Goal: Communication & Community: Answer question/provide support

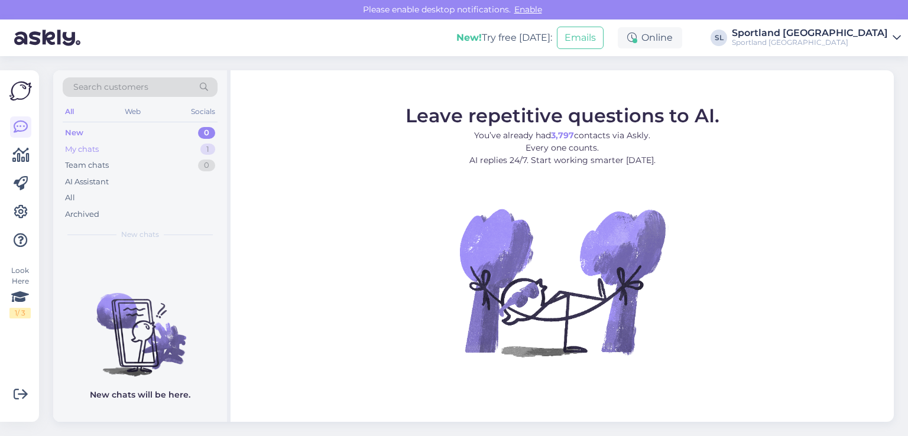
click at [170, 143] on div "My chats 1" at bounding box center [140, 149] width 155 height 17
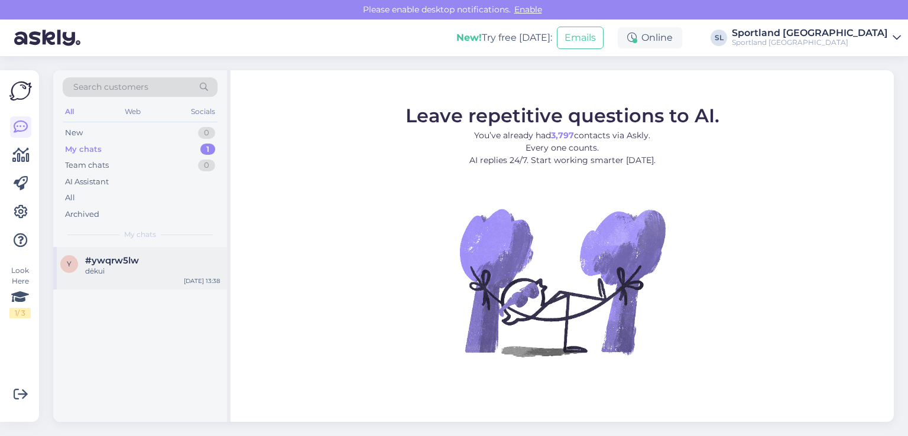
click at [132, 272] on div "dėkui" at bounding box center [152, 271] width 135 height 11
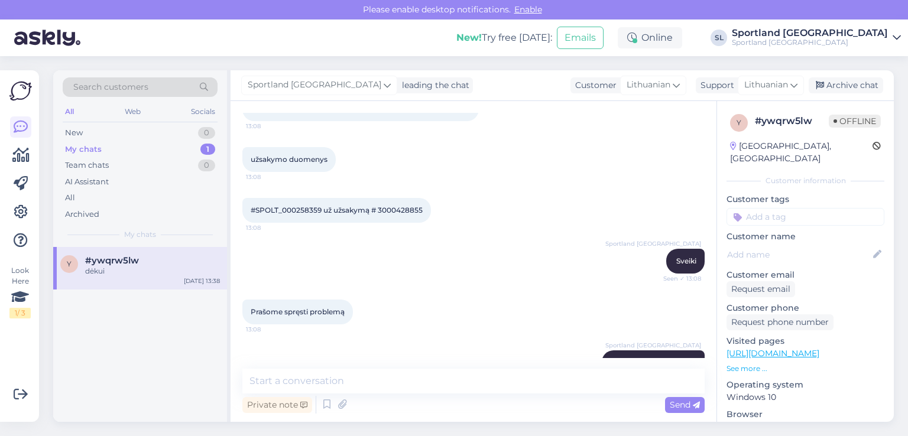
scroll to position [965, 0]
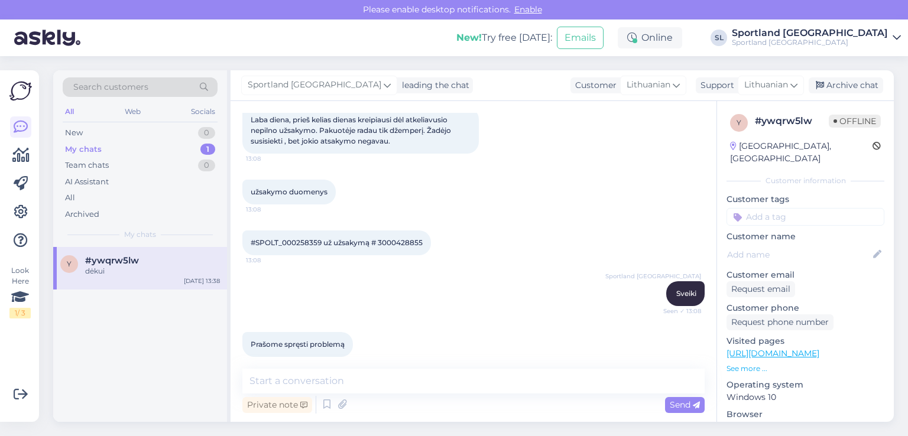
click at [402, 241] on span "#SPOLT_000258359 už užsakymą # 3000428855" at bounding box center [337, 242] width 172 height 9
copy div "3000428855 13:08"
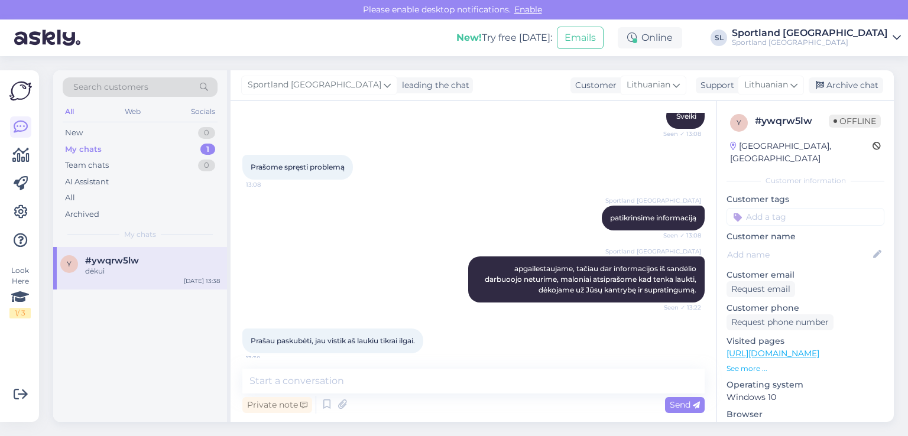
scroll to position [1201, 0]
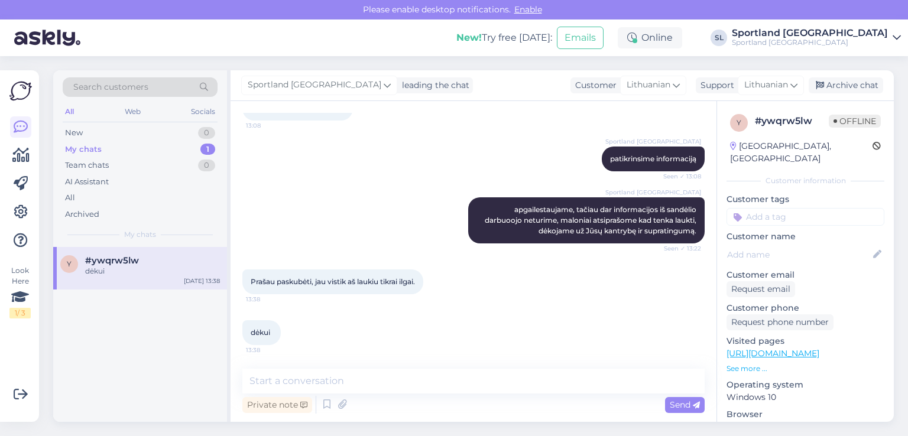
click at [489, 314] on div "dėkui 13:38" at bounding box center [473, 332] width 462 height 51
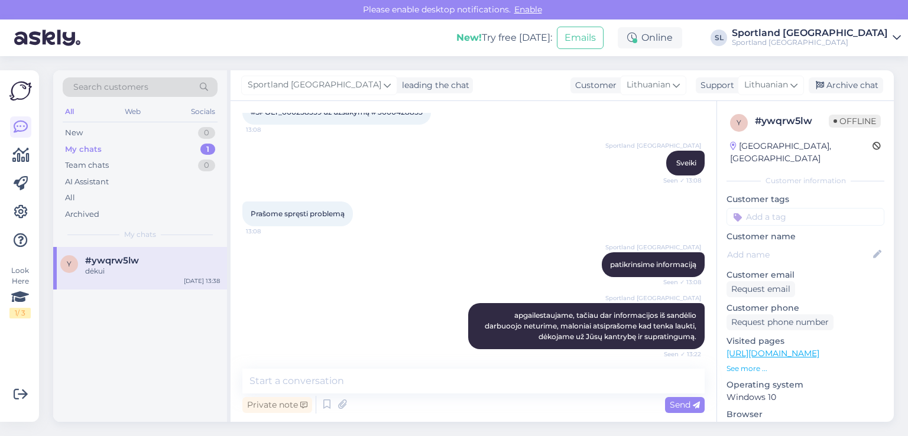
scroll to position [1024, 0]
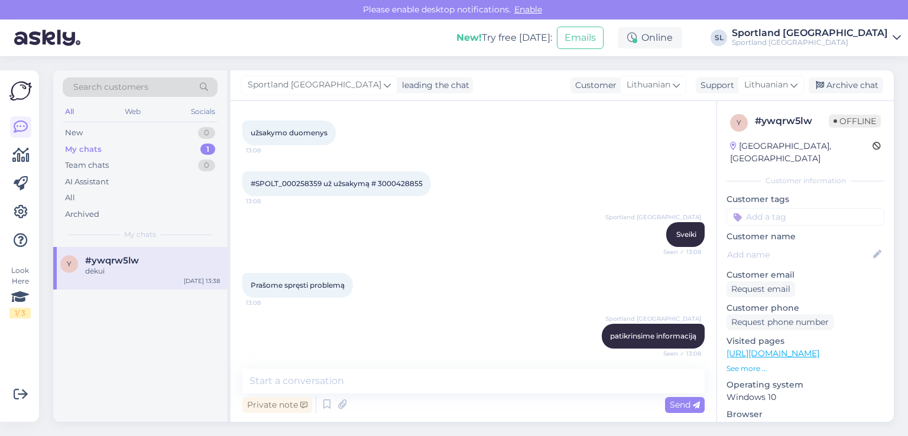
click at [405, 186] on span "#SPOLT_000258359 už užsakymą # 3000428855" at bounding box center [337, 183] width 172 height 9
copy div "3000428855 13:08"
click at [398, 210] on div "Sportland [GEOGRAPHIC_DATA] Sveiki Seen ✓ 13:08" at bounding box center [473, 234] width 462 height 51
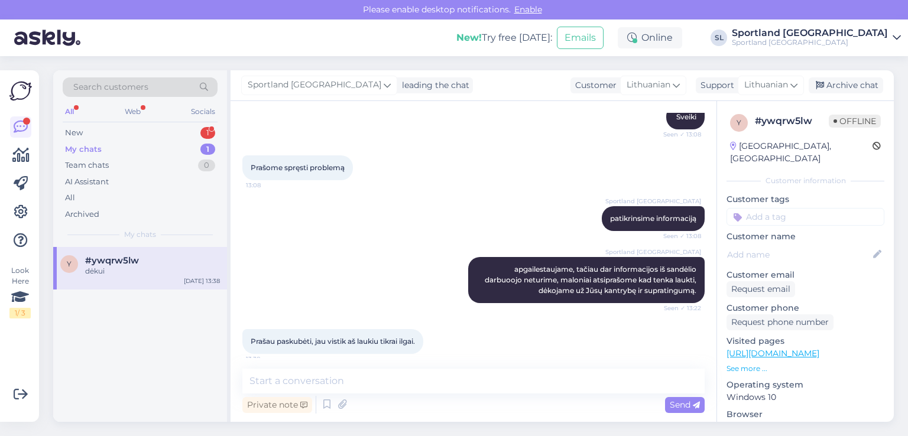
scroll to position [1201, 0]
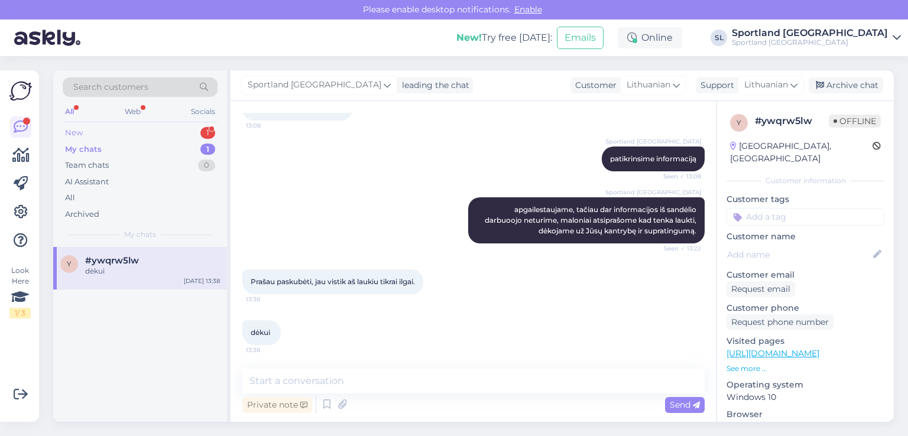
click at [142, 135] on div "New 1" at bounding box center [140, 133] width 155 height 17
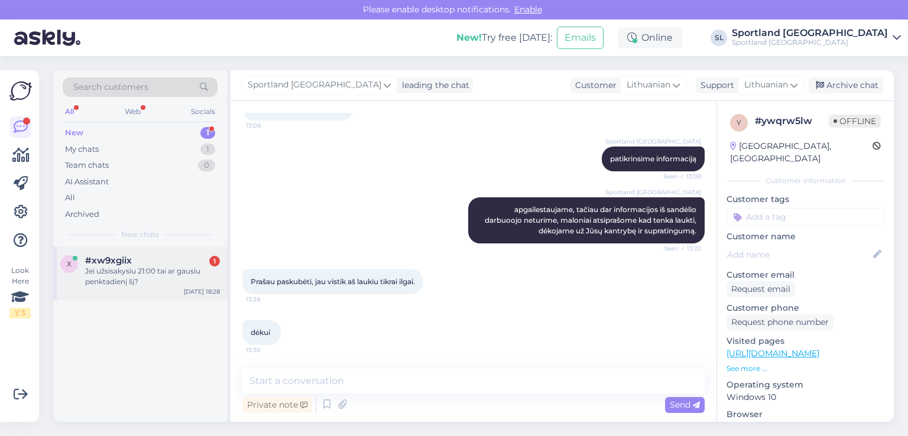
click at [152, 274] on div "Jei užsisakysiu 21:00 tai ar gausiu penktadienį šį?" at bounding box center [152, 276] width 135 height 21
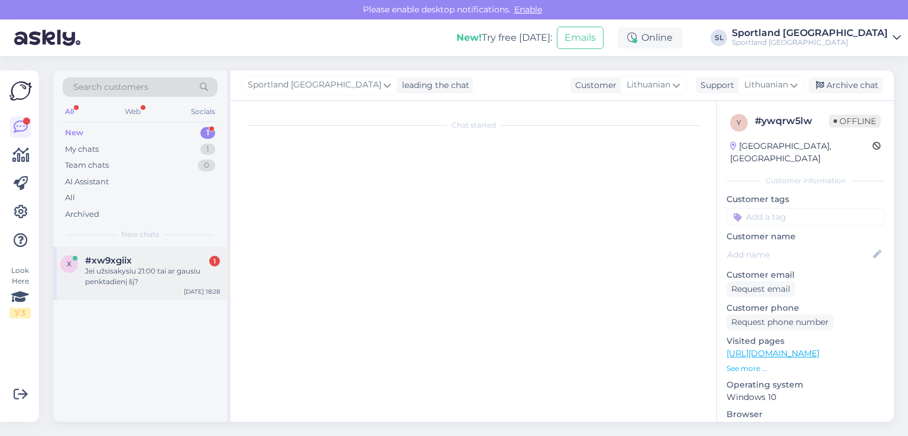
scroll to position [0, 0]
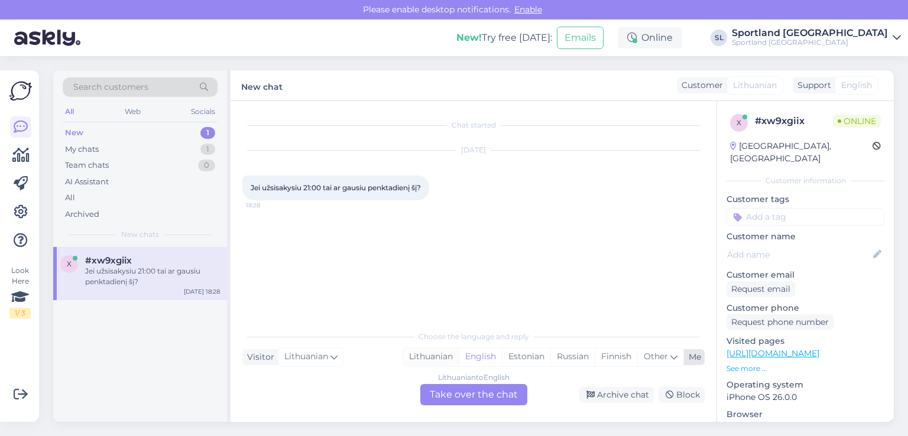
click at [409, 356] on div "Lithuanian" at bounding box center [431, 357] width 56 height 18
click at [428, 396] on div "Lithuanian to Lithuanian Take over the chat" at bounding box center [473, 394] width 107 height 21
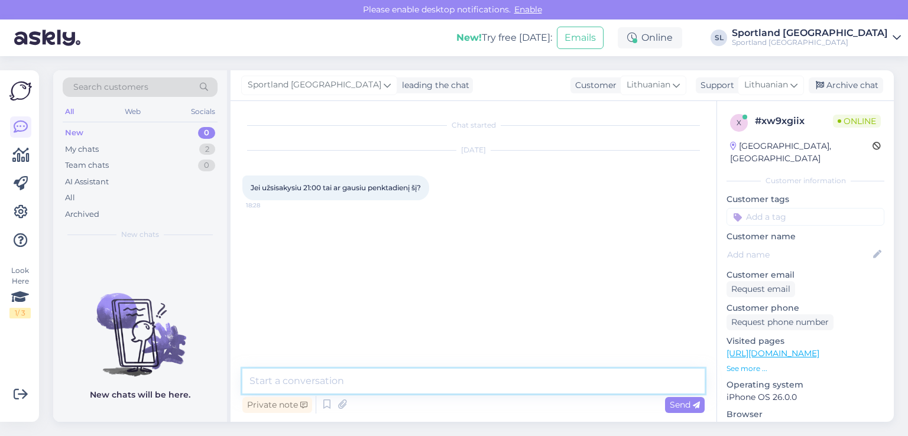
click at [383, 382] on textarea at bounding box center [473, 381] width 462 height 25
type textarea "Sveiki"
click at [469, 379] on textarea at bounding box center [473, 381] width 462 height 25
type textarea "T"
type textarea "Deja, greičiausiai tik rytoj siunta būtų perduota kurjeriui."
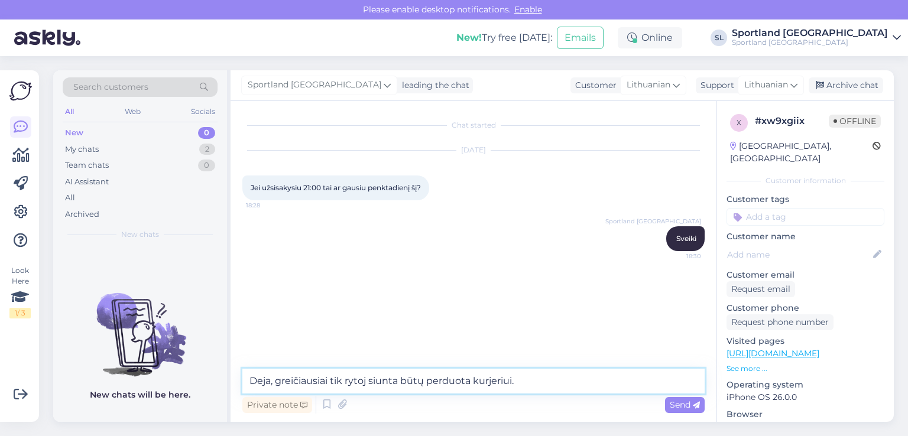
click at [553, 375] on textarea "Deja, greičiausiai tik rytoj siunta būtų perduota kurjeriui." at bounding box center [473, 381] width 462 height 25
